Goal: Task Accomplishment & Management: Manage account settings

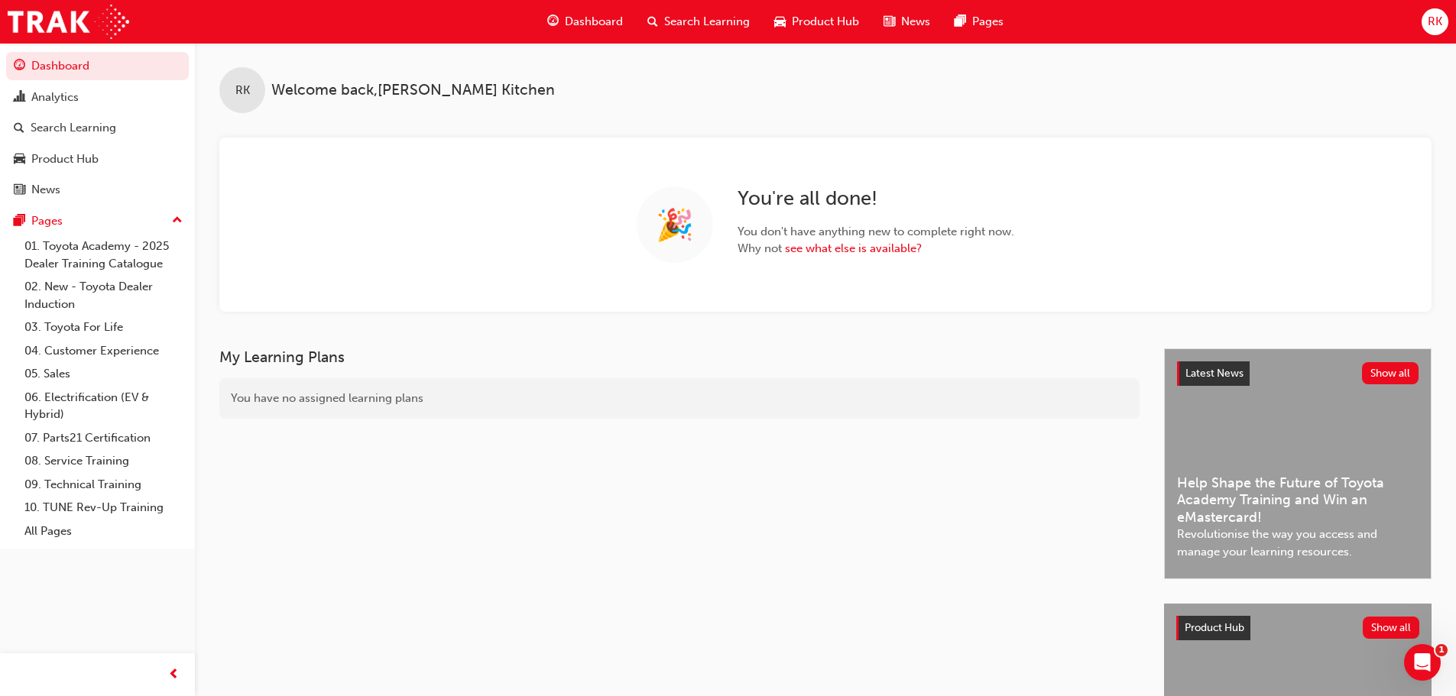
click at [1424, 21] on div "RK" at bounding box center [1435, 21] width 27 height 27
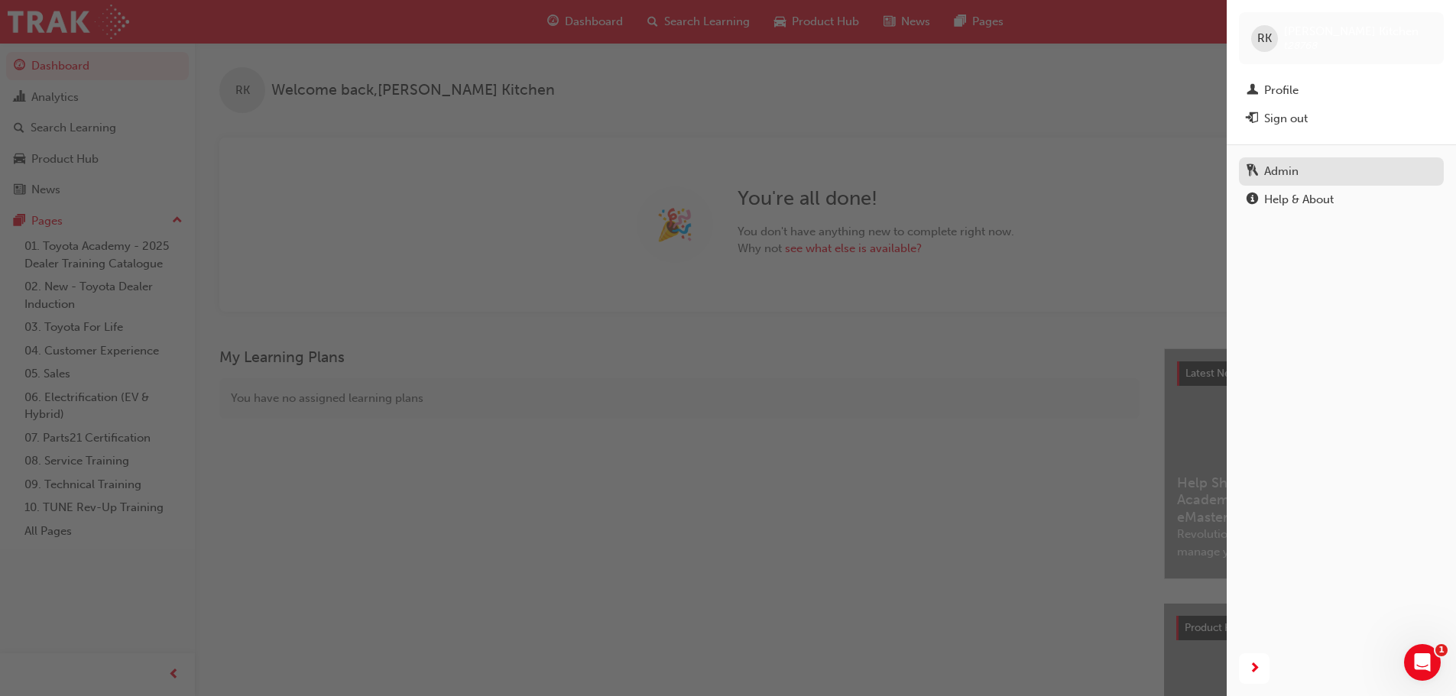
click at [1293, 169] on div "Admin" at bounding box center [1281, 172] width 34 height 18
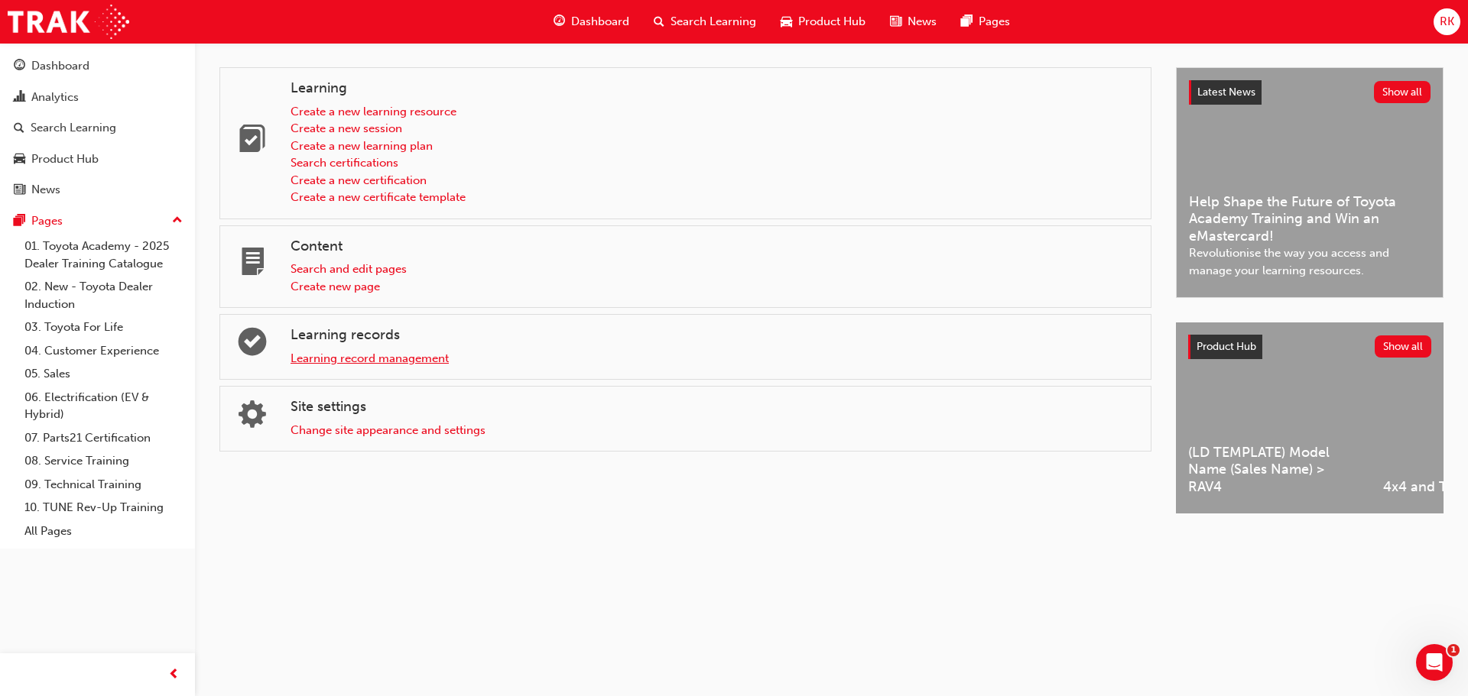
click at [378, 364] on link "Learning record management" at bounding box center [369, 359] width 158 height 14
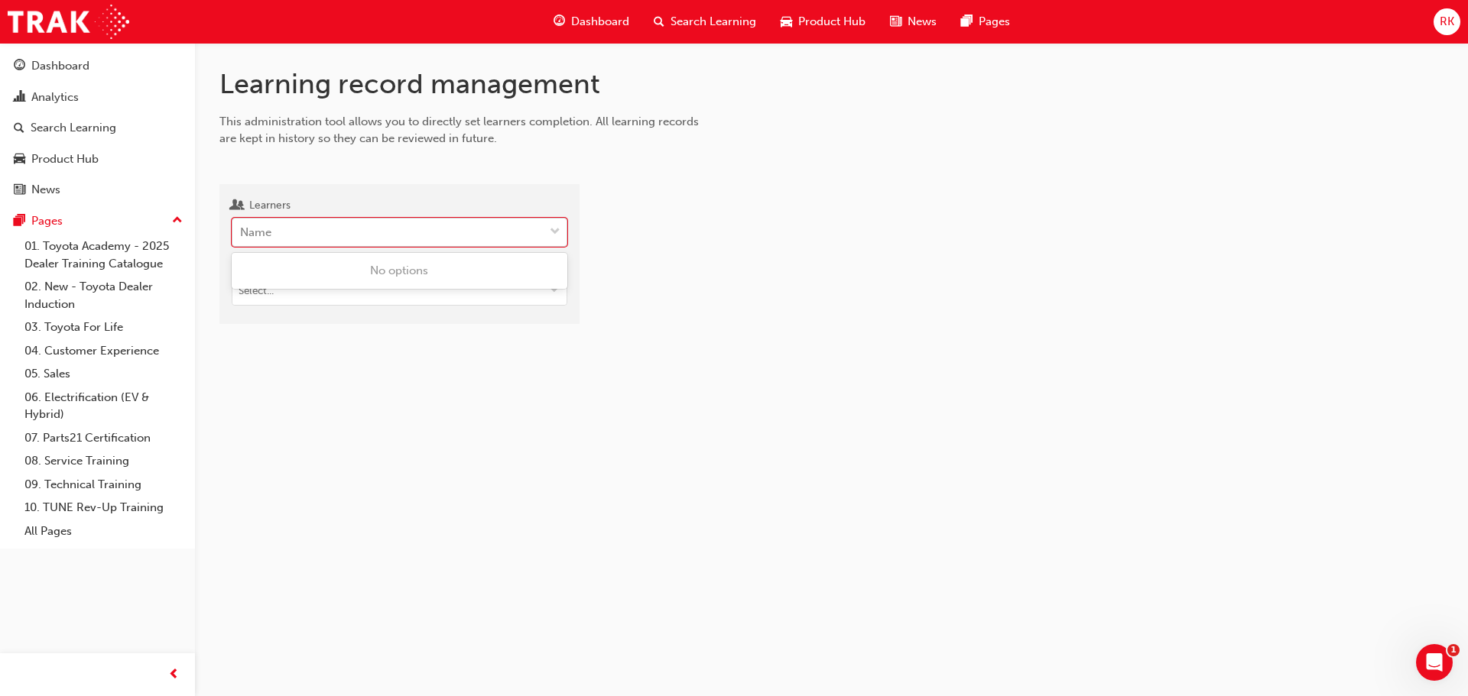
click at [356, 229] on div "Name" at bounding box center [387, 232] width 311 height 27
click at [242, 229] on input "Learners 0 results available. Use Up and Down to choose options, press Enter to…" at bounding box center [241, 231] width 2 height 13
type input "[PERSON_NAME]"
click at [366, 274] on span "[PERSON_NAME] - Peninsula Toyota - KADINA" at bounding box center [363, 271] width 245 height 14
click at [904, 290] on div at bounding box center [1023, 261] width 839 height 130
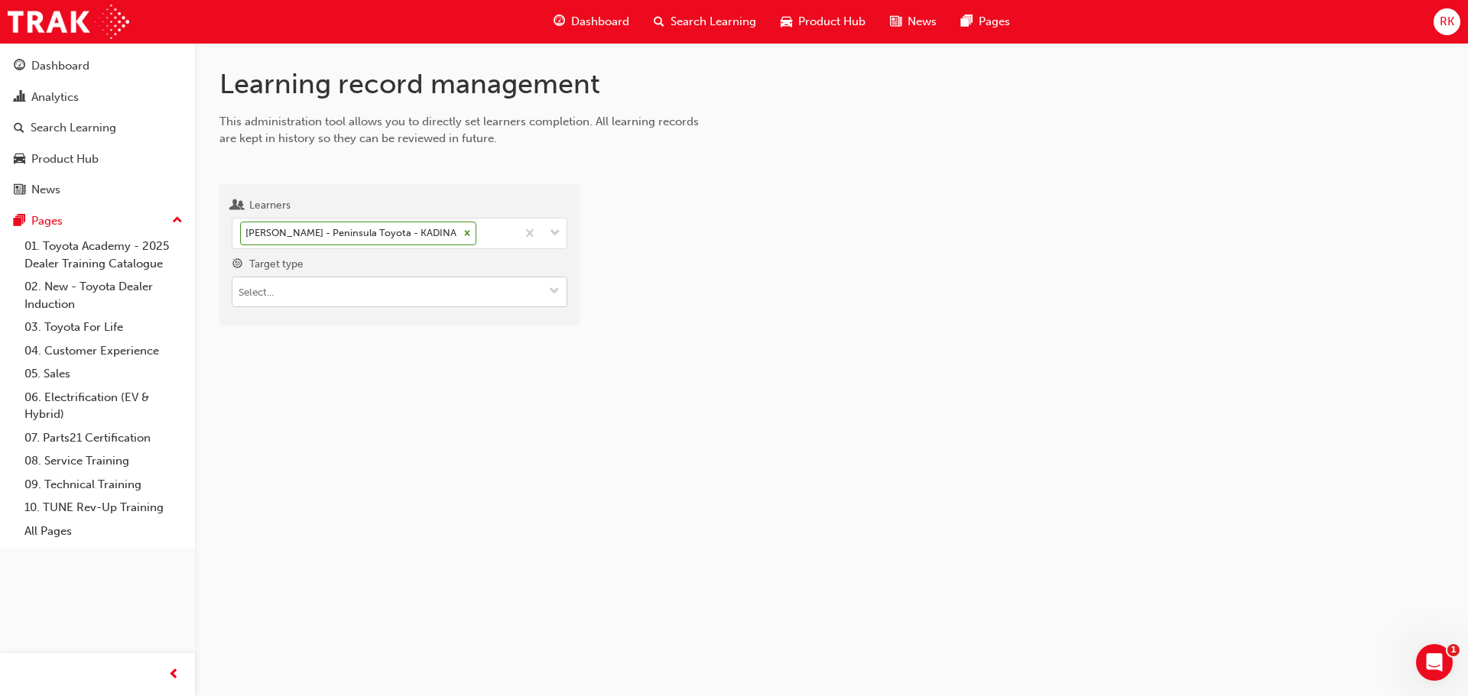
click at [543, 291] on button "Target type" at bounding box center [554, 291] width 24 height 29
click at [430, 356] on li "Learning resource - instructor led" at bounding box center [400, 350] width 336 height 29
click at [900, 387] on div at bounding box center [1023, 304] width 839 height 216
click at [352, 384] on input "Learning resource" at bounding box center [399, 379] width 334 height 29
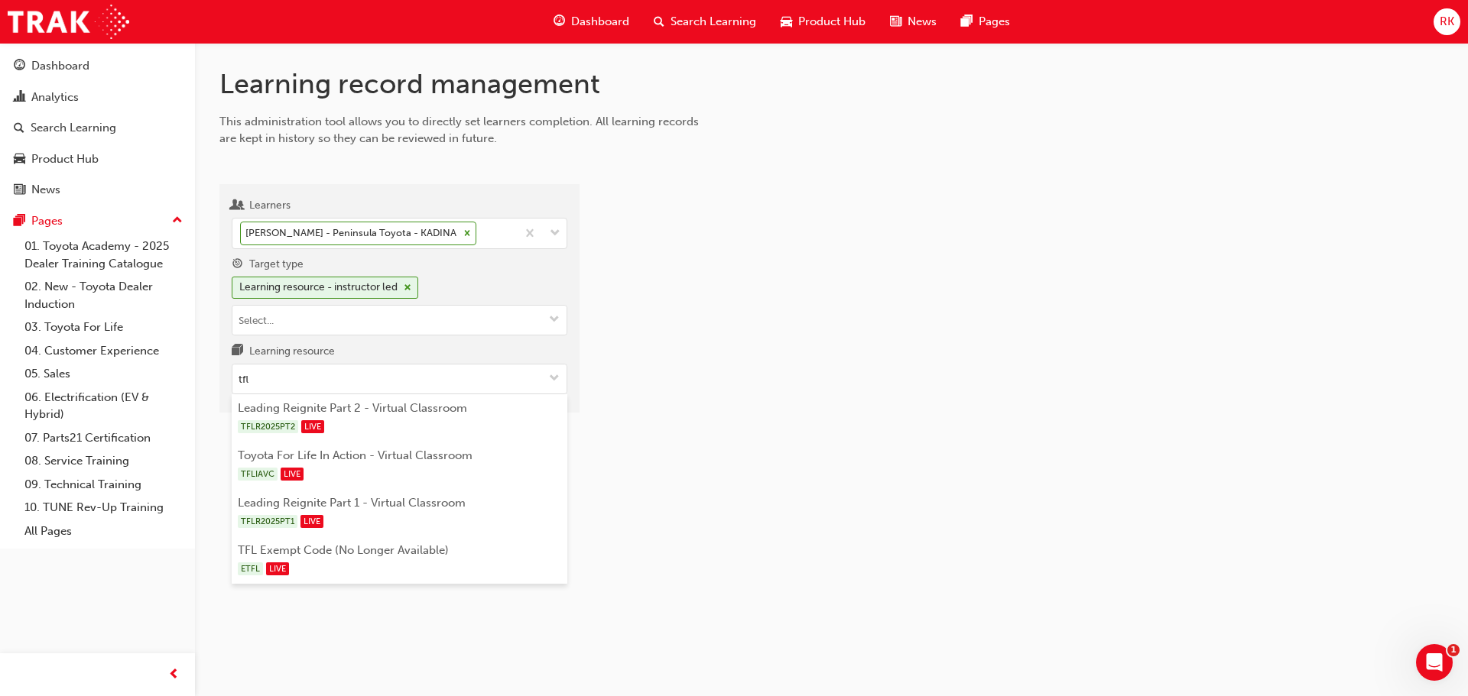
type input "tfl"
click at [824, 375] on div at bounding box center [1023, 304] width 839 height 216
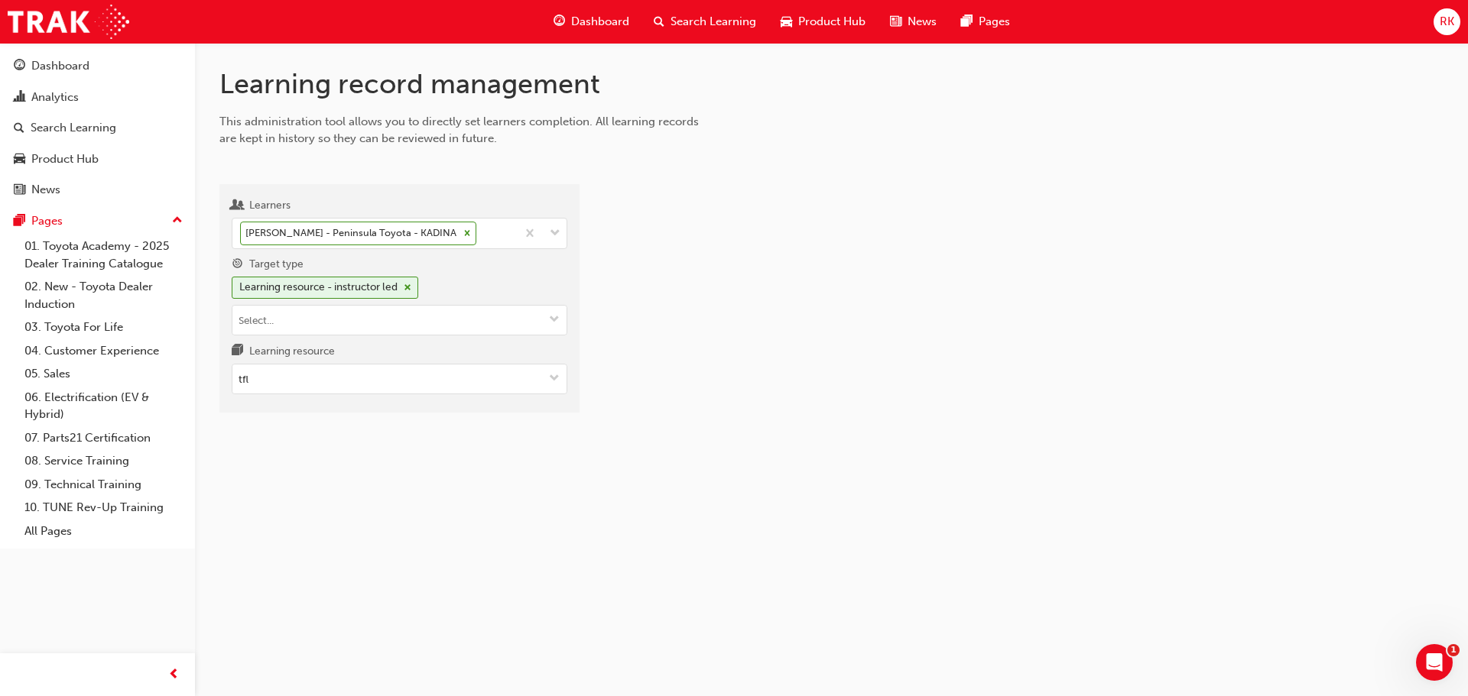
click at [822, 482] on div "Learning record management This administration tool allows you to directly set …" at bounding box center [734, 348] width 1468 height 696
click at [661, 441] on div "Learning record management This administration tool allows you to directly set …" at bounding box center [831, 252] width 1273 height 419
drag, startPoint x: 682, startPoint y: 495, endPoint x: 710, endPoint y: 567, distance: 77.2
click at [684, 495] on div "Learning record management This administration tool allows you to directly set …" at bounding box center [734, 348] width 1468 height 696
drag, startPoint x: 1153, startPoint y: 419, endPoint x: 1186, endPoint y: 438, distance: 37.4
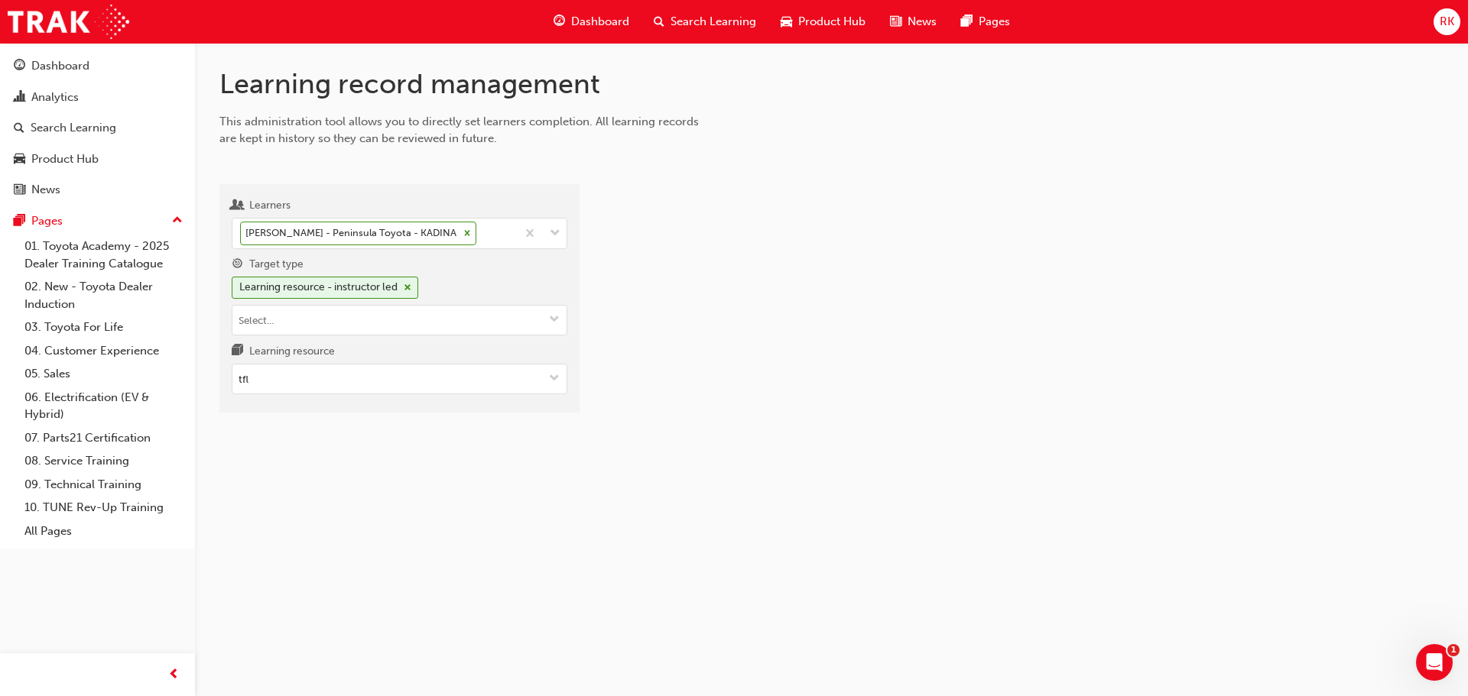
click at [1154, 419] on div "Learning record management This administration tool allows you to directly set …" at bounding box center [831, 252] width 1273 height 419
click at [897, 268] on div at bounding box center [1023, 304] width 839 height 216
